Goal: Task Accomplishment & Management: Manage account settings

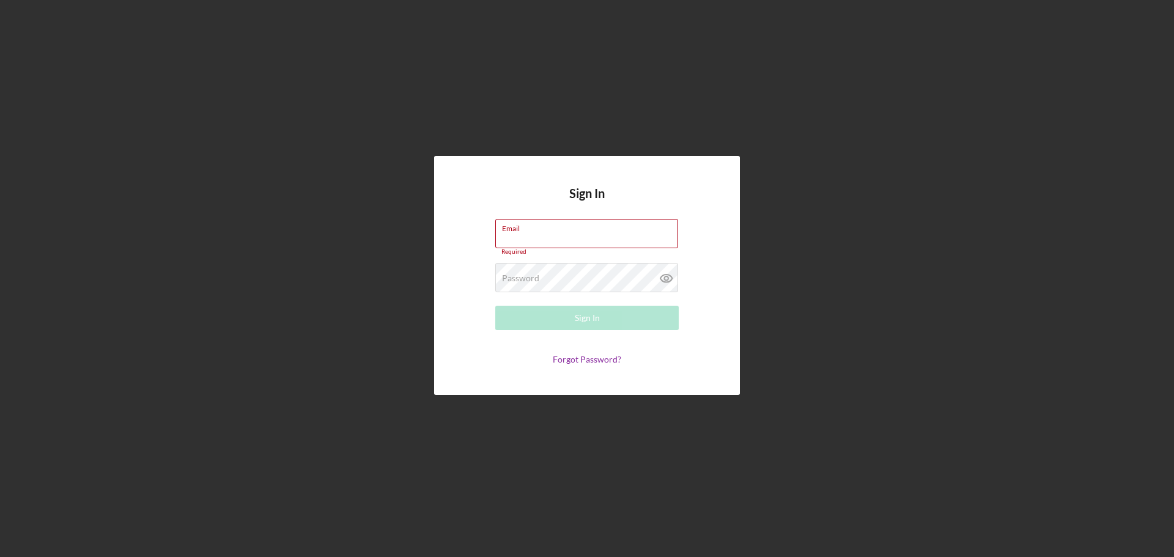
type input "[EMAIL_ADDRESS][DOMAIN_NAME]"
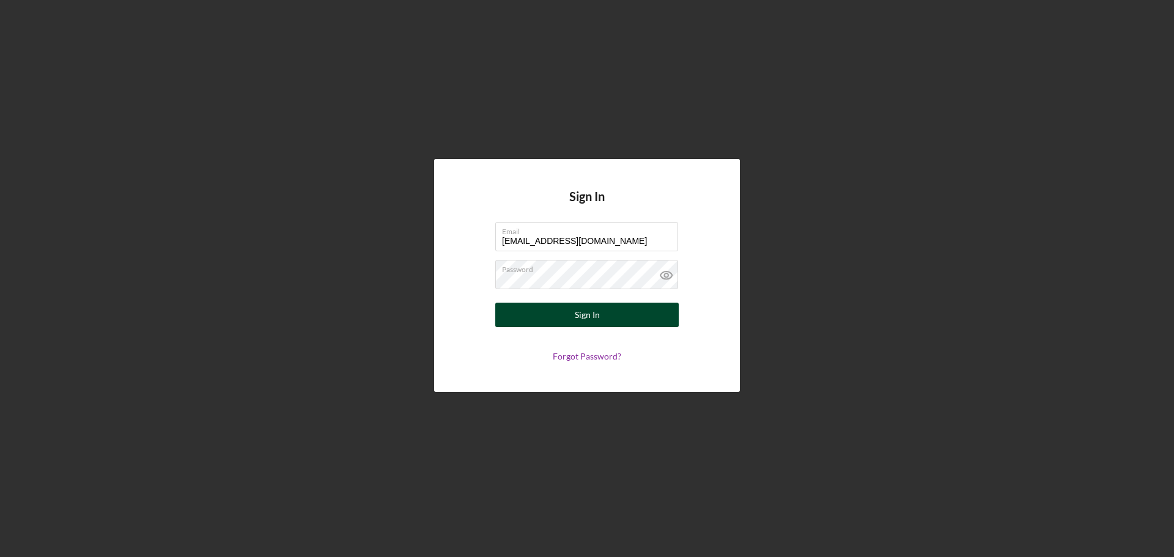
click at [595, 319] on div "Sign In" at bounding box center [587, 315] width 25 height 24
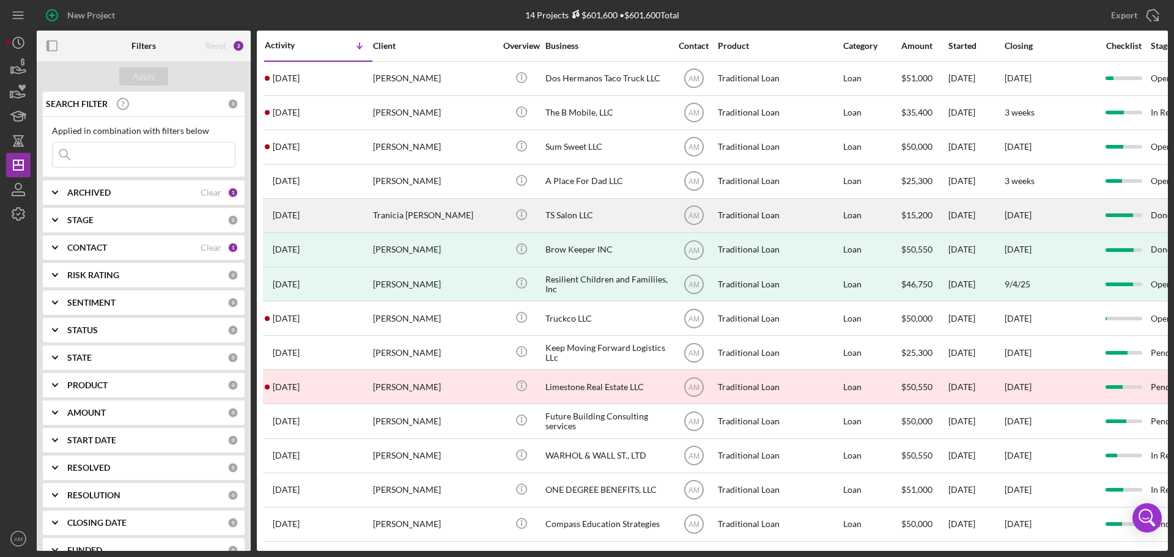
click at [401, 218] on div "Tranicia [PERSON_NAME]" at bounding box center [434, 215] width 122 height 32
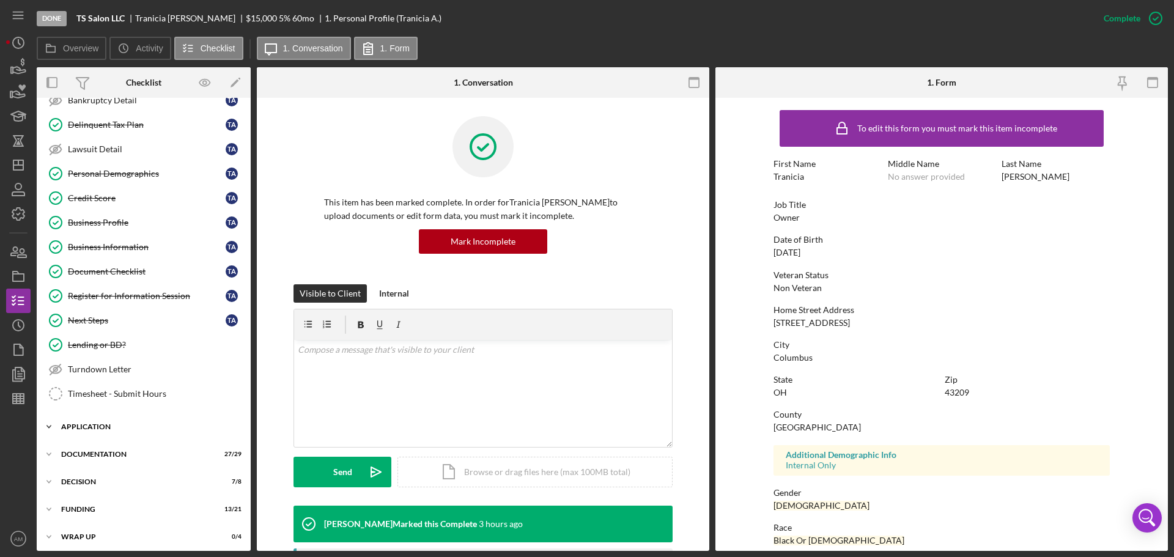
scroll to position [95, 0]
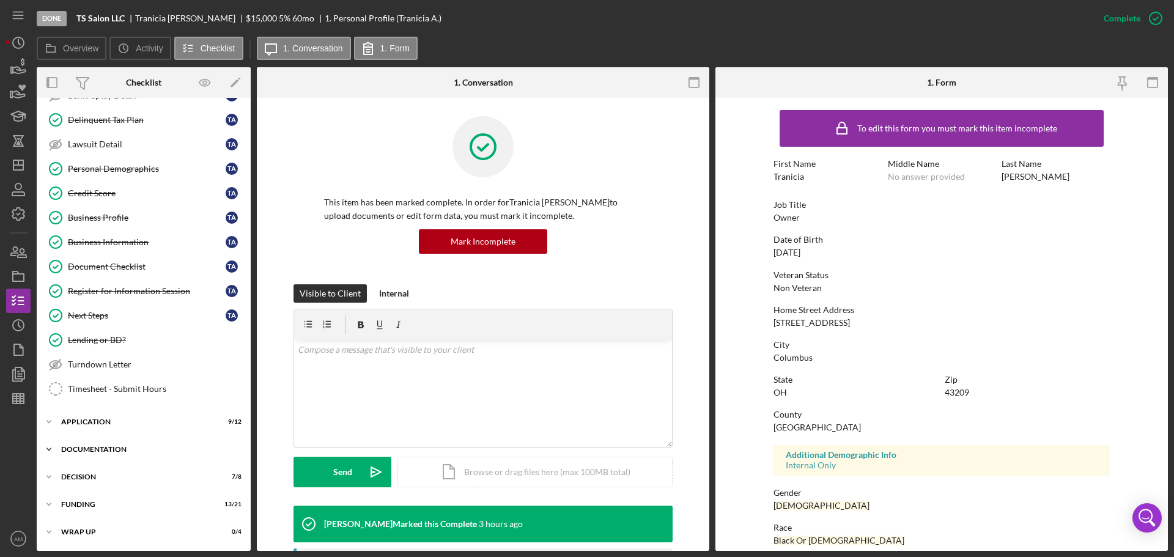
click at [111, 446] on div "Documentation" at bounding box center [148, 449] width 174 height 7
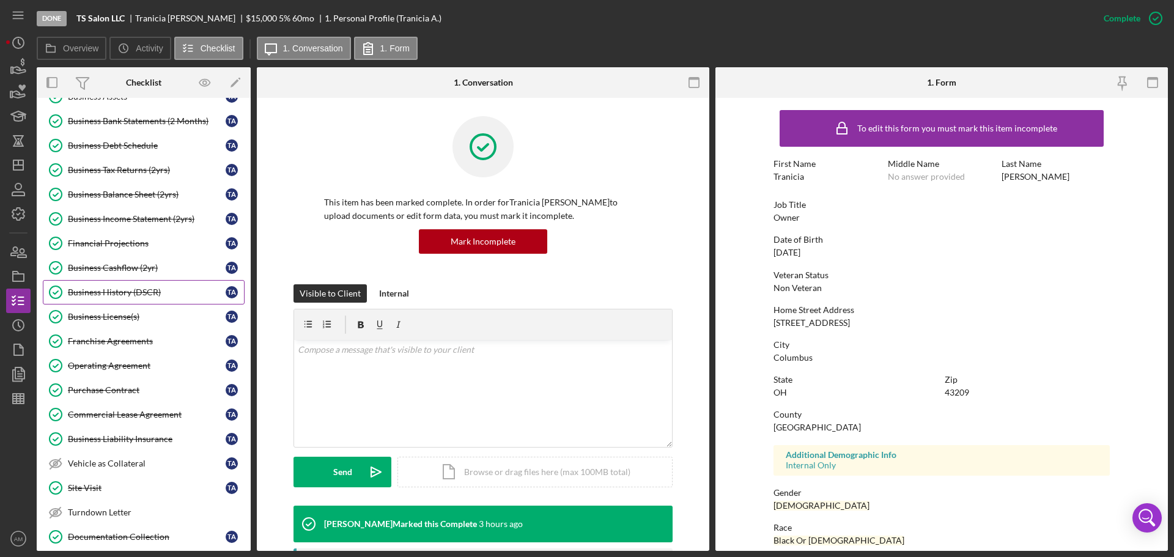
scroll to position [645, 0]
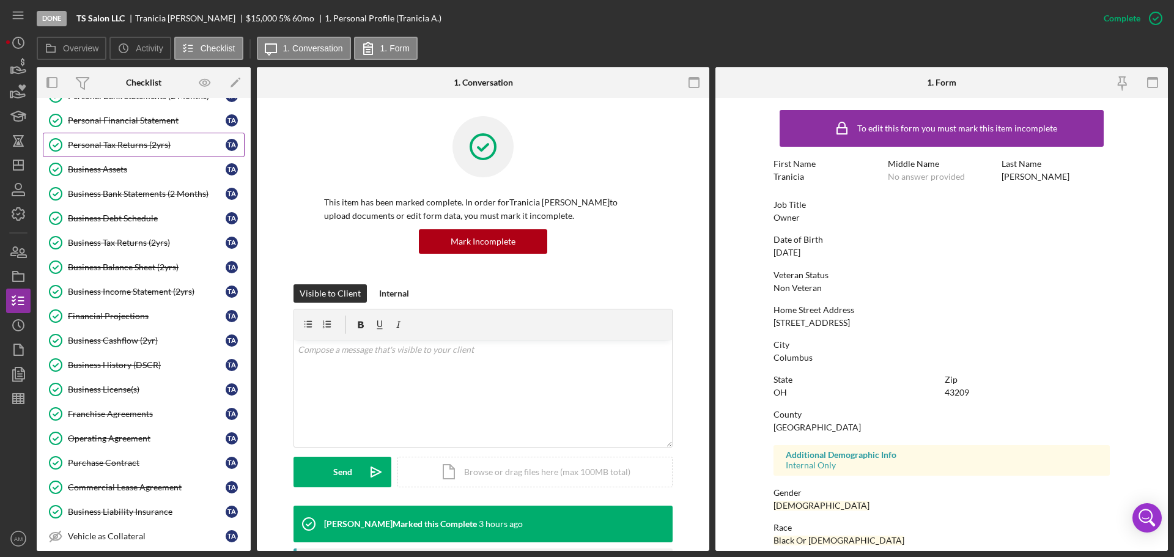
click at [115, 142] on div "Personal Tax Returns (2yrs)" at bounding box center [147, 145] width 158 height 10
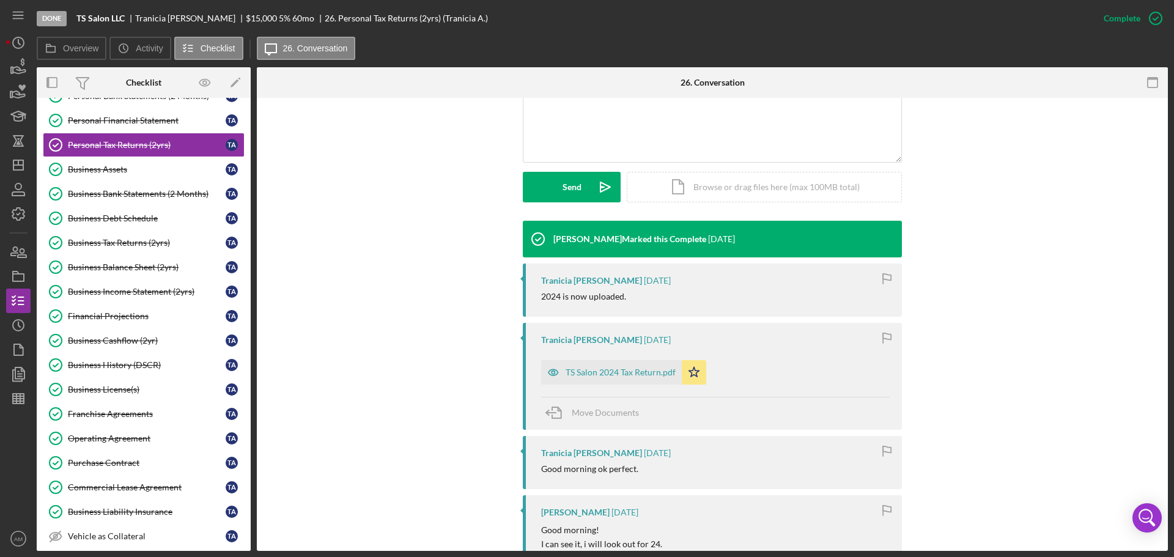
scroll to position [306, 0]
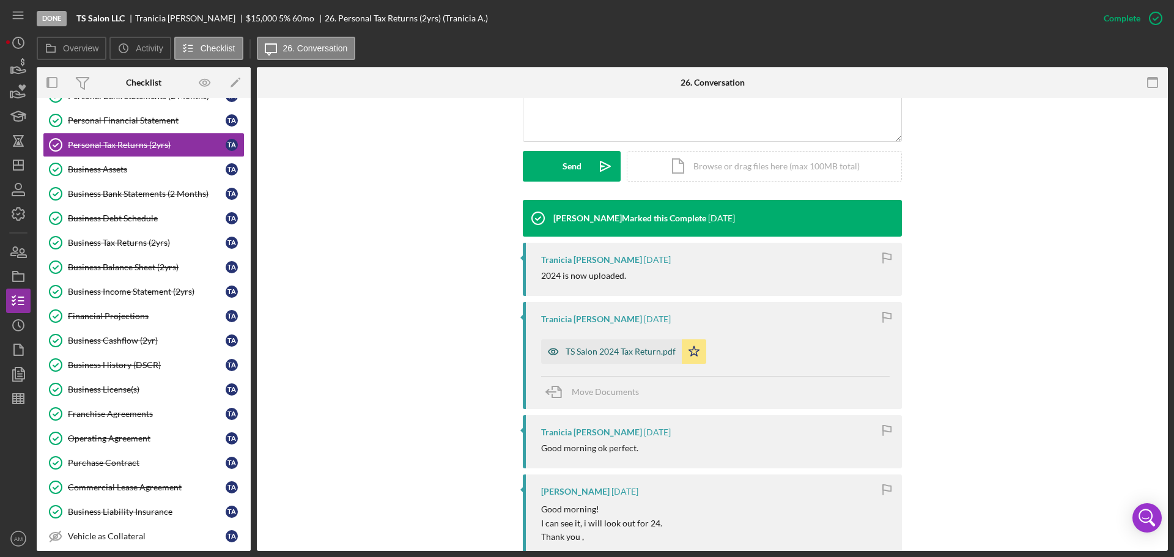
click at [599, 344] on div "TS Salon 2024 Tax Return.pdf" at bounding box center [611, 351] width 141 height 24
